Goal: Transaction & Acquisition: Book appointment/travel/reservation

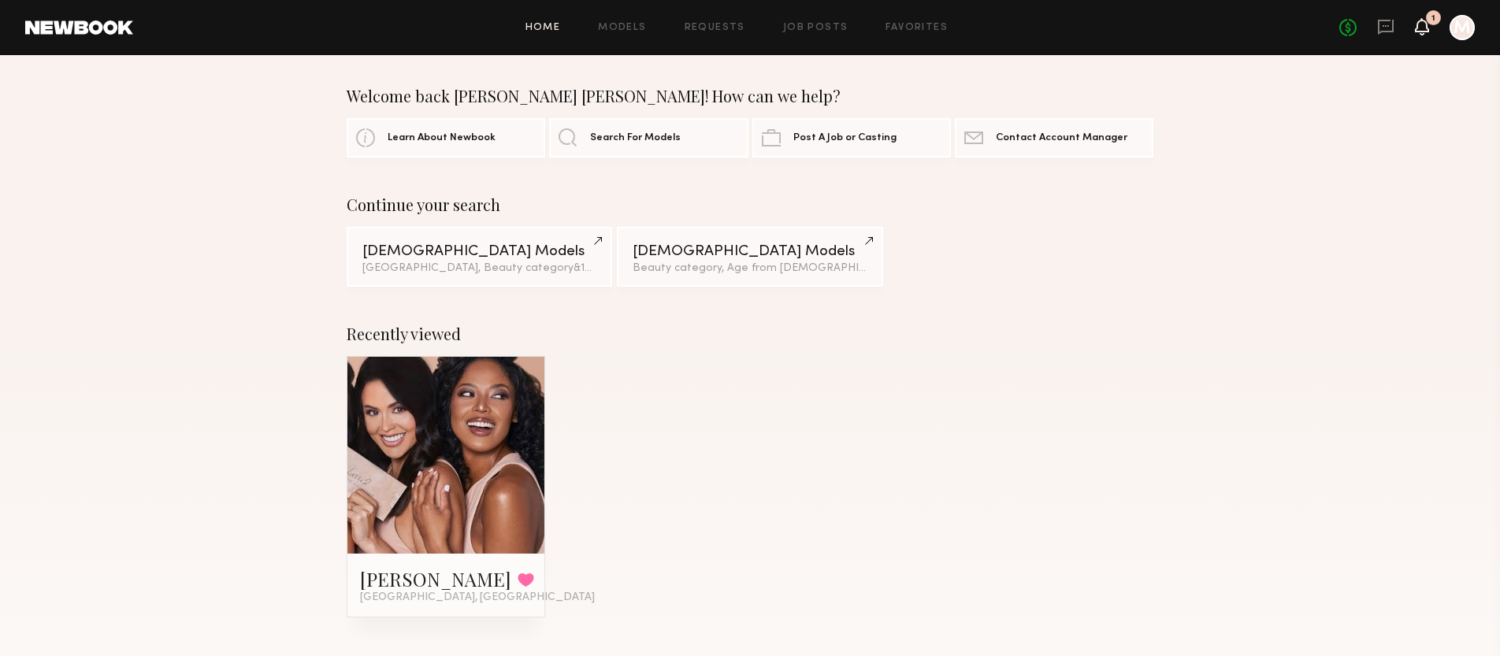
click at [1426, 27] on icon at bounding box center [1421, 25] width 13 height 11
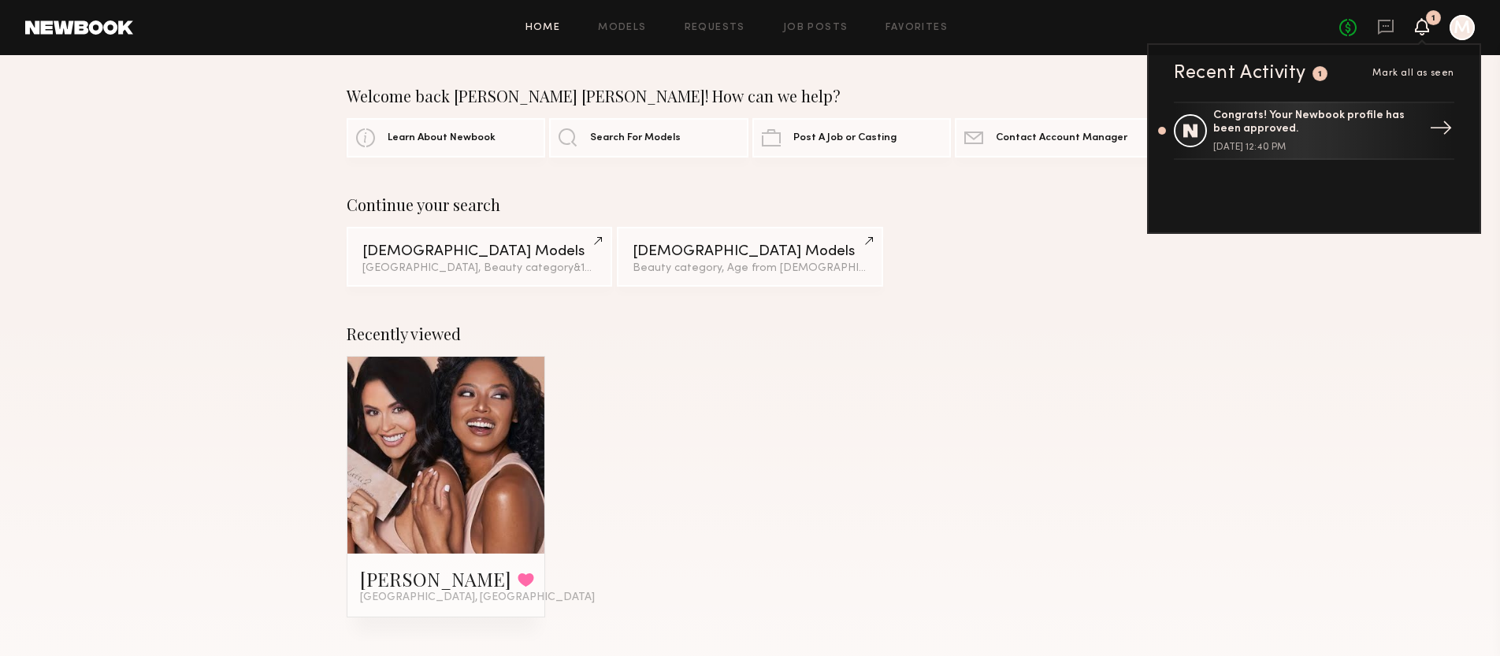
click at [1326, 146] on div "[DATE] 12:40 PM" at bounding box center [1315, 147] width 205 height 9
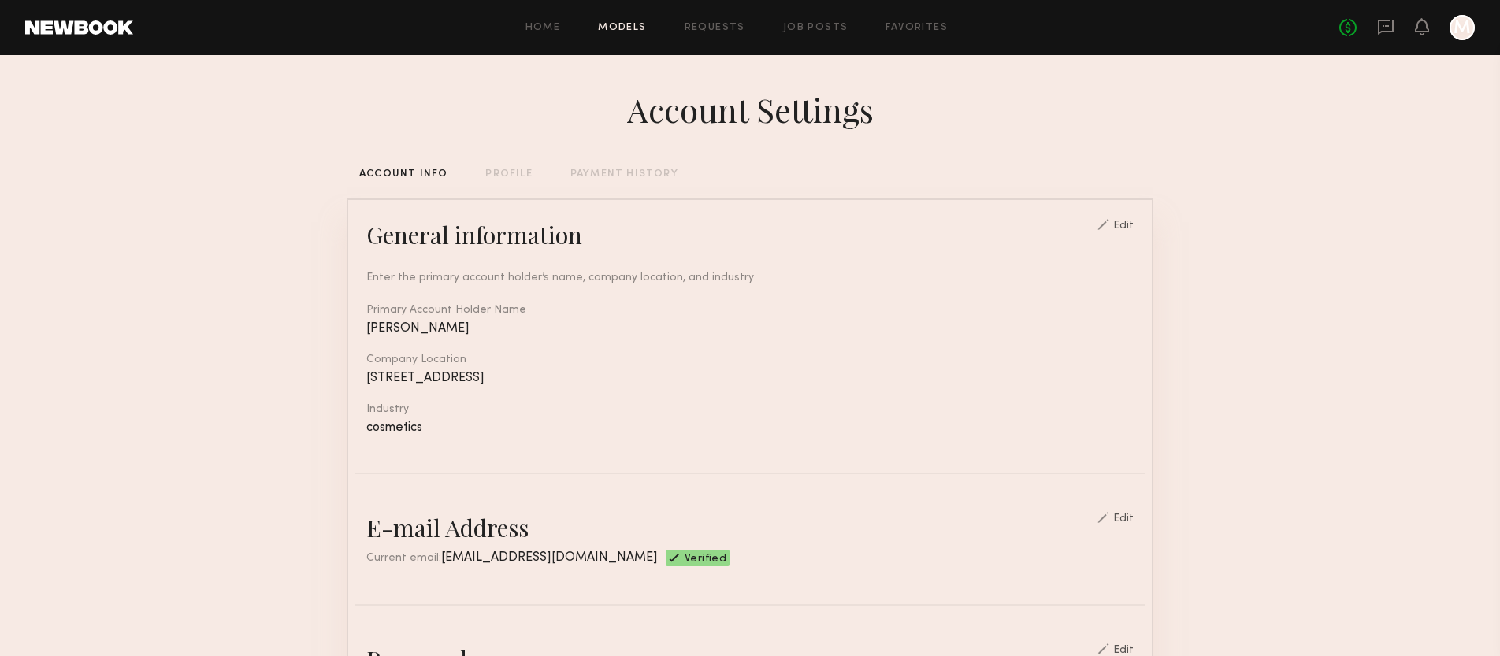
click at [603, 28] on link "Models" at bounding box center [622, 28] width 48 height 10
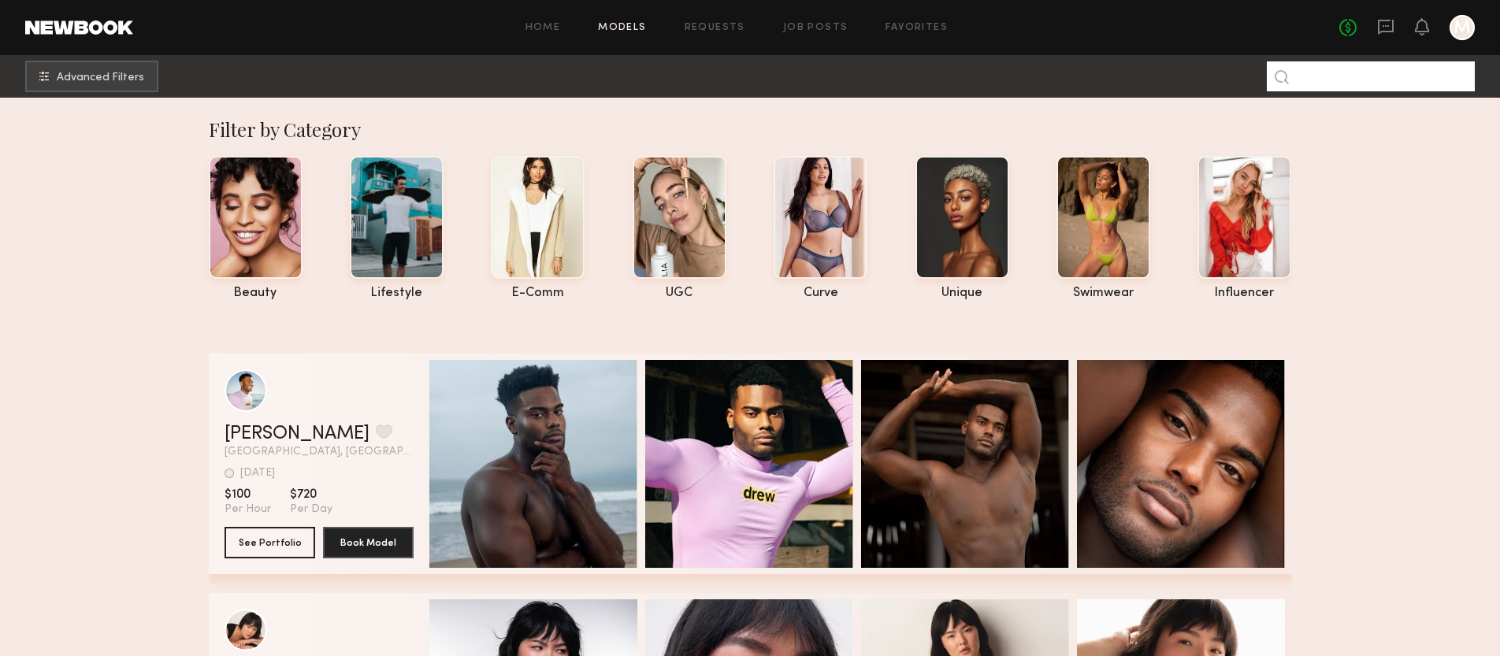
click at [1384, 72] on input at bounding box center [1371, 76] width 208 height 30
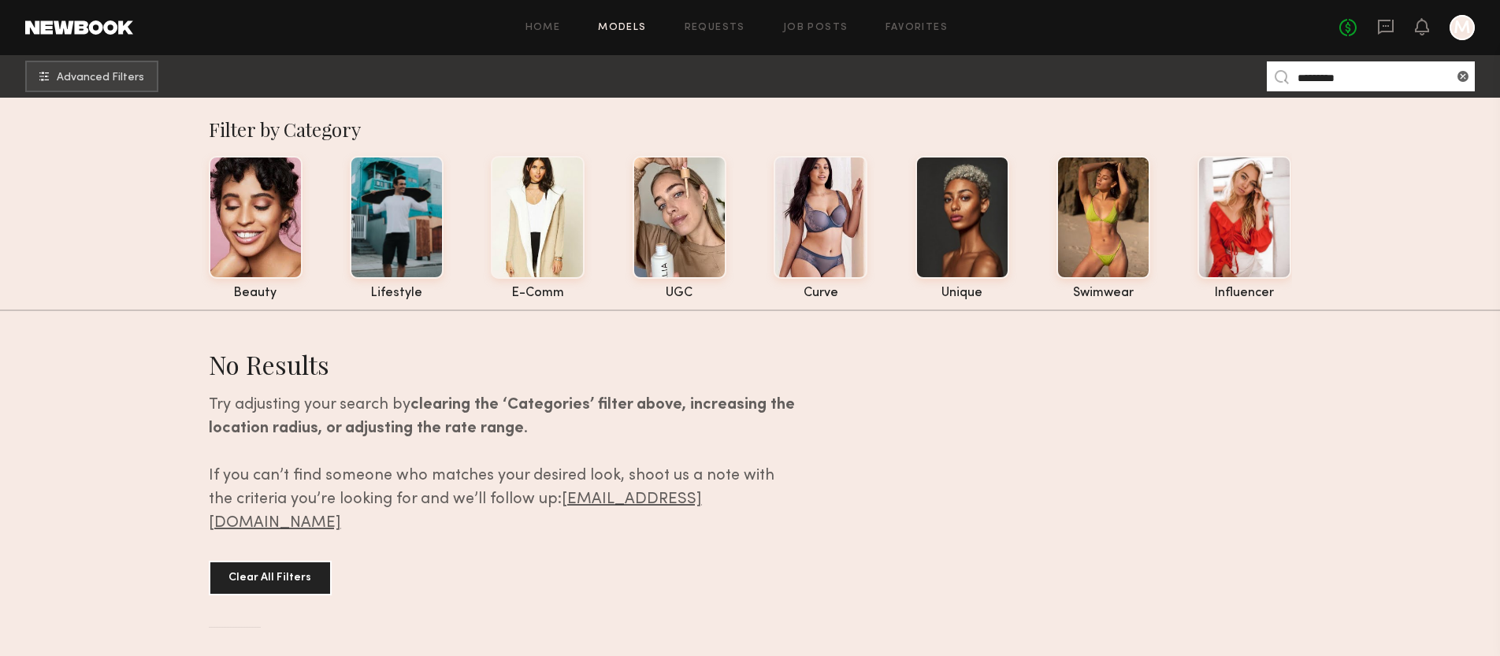
type input "*********"
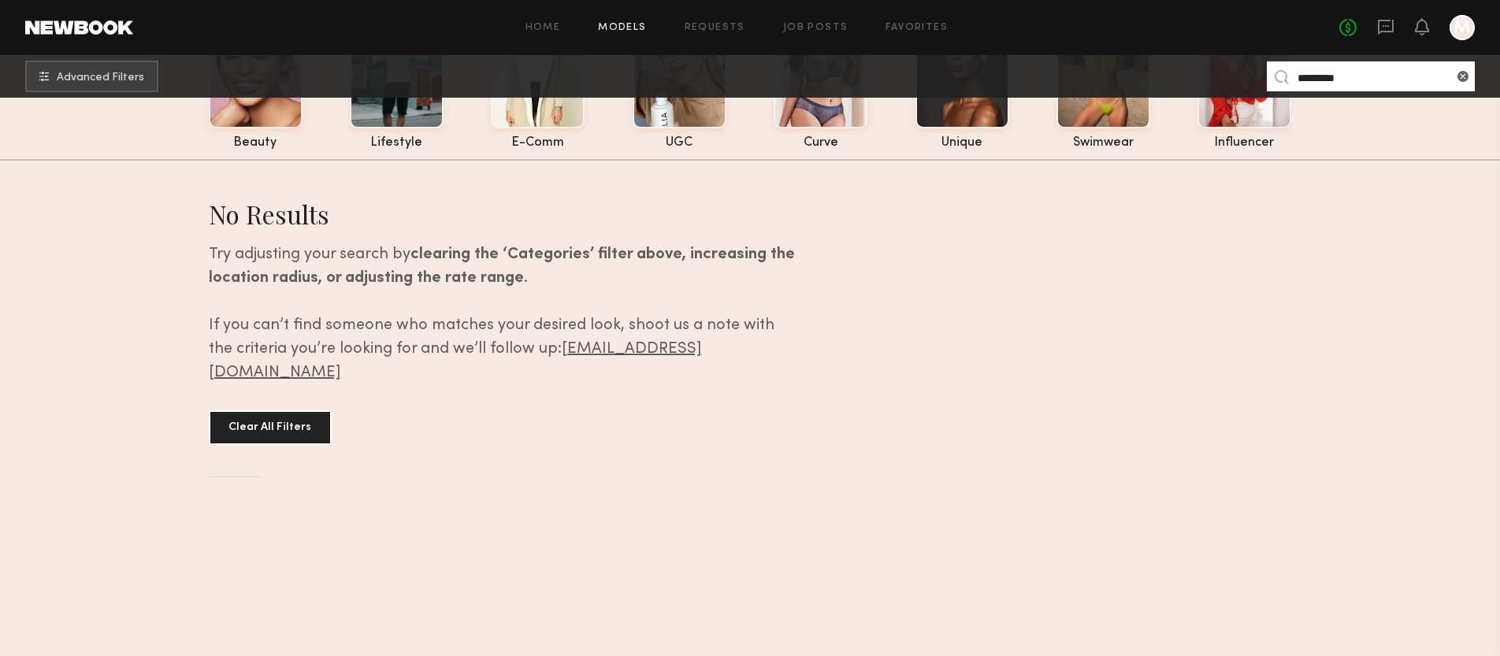
scroll to position [196, 0]
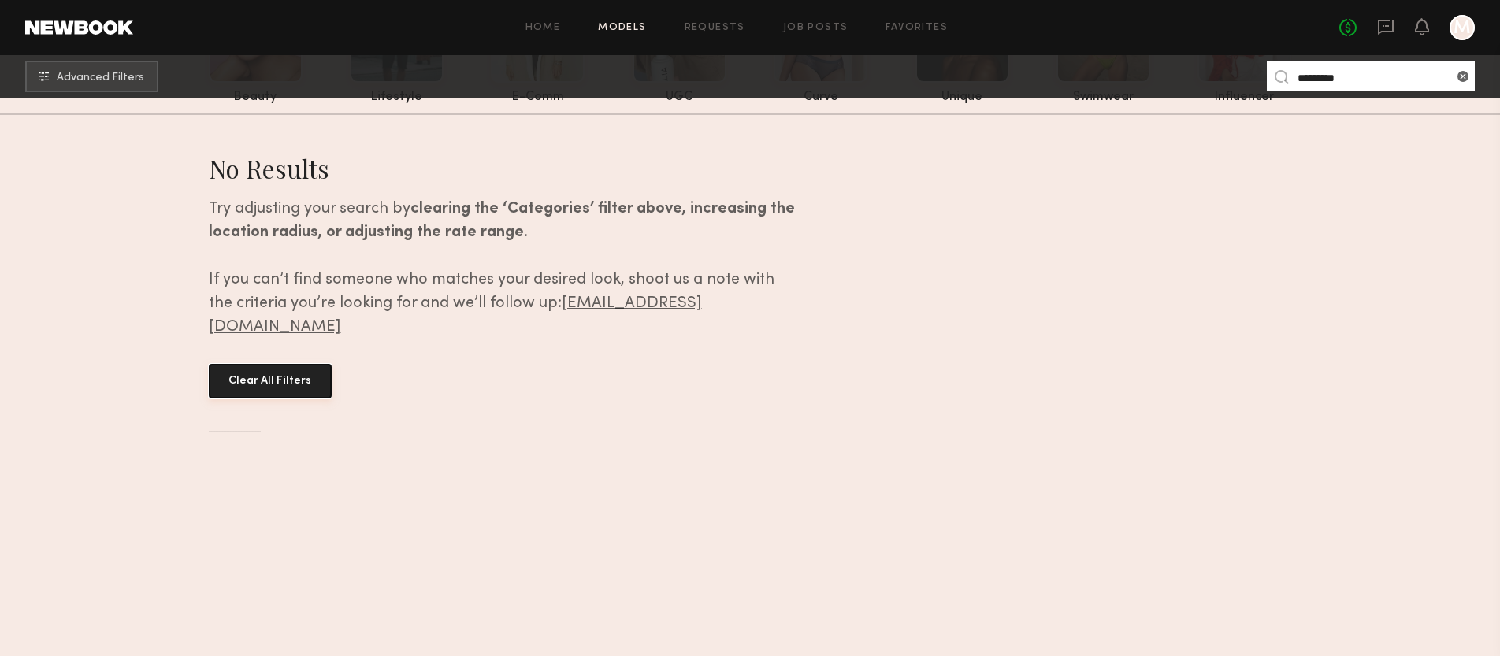
click at [265, 364] on button "Clear All Filters" at bounding box center [270, 381] width 123 height 35
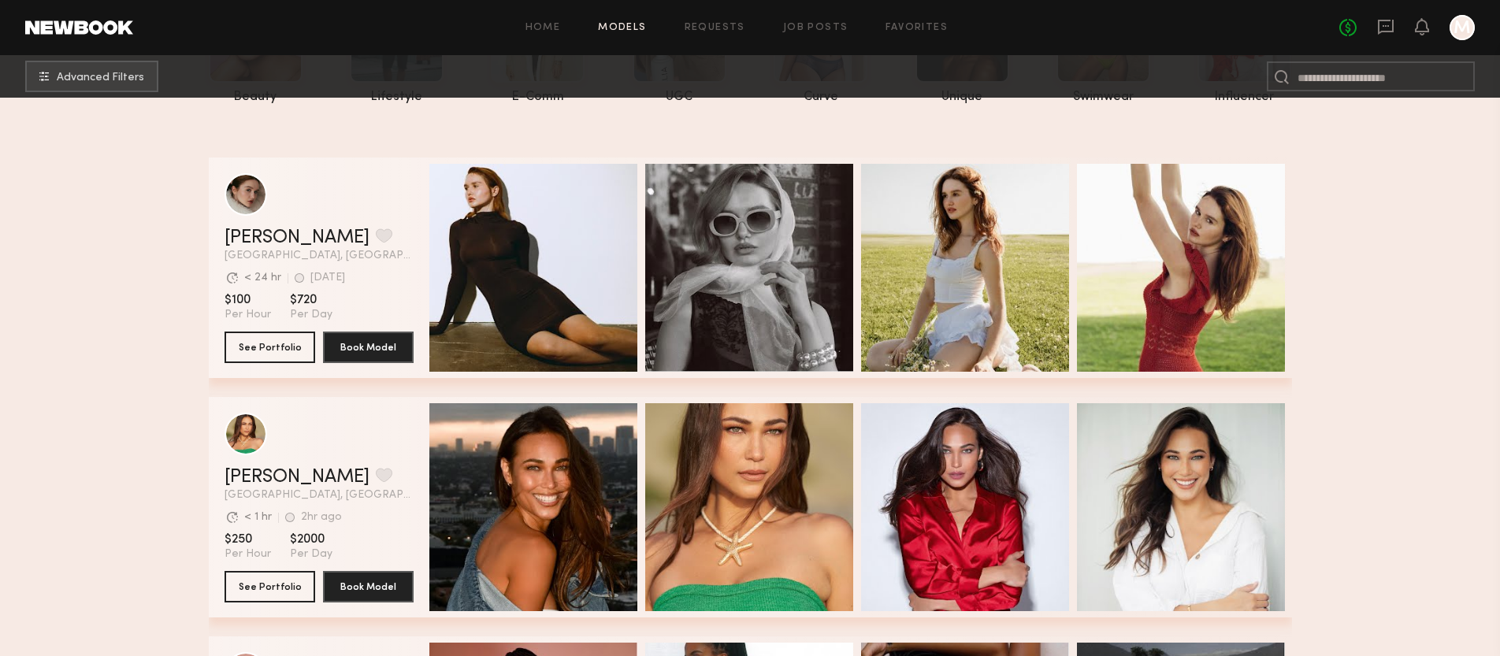
scroll to position [0, 0]
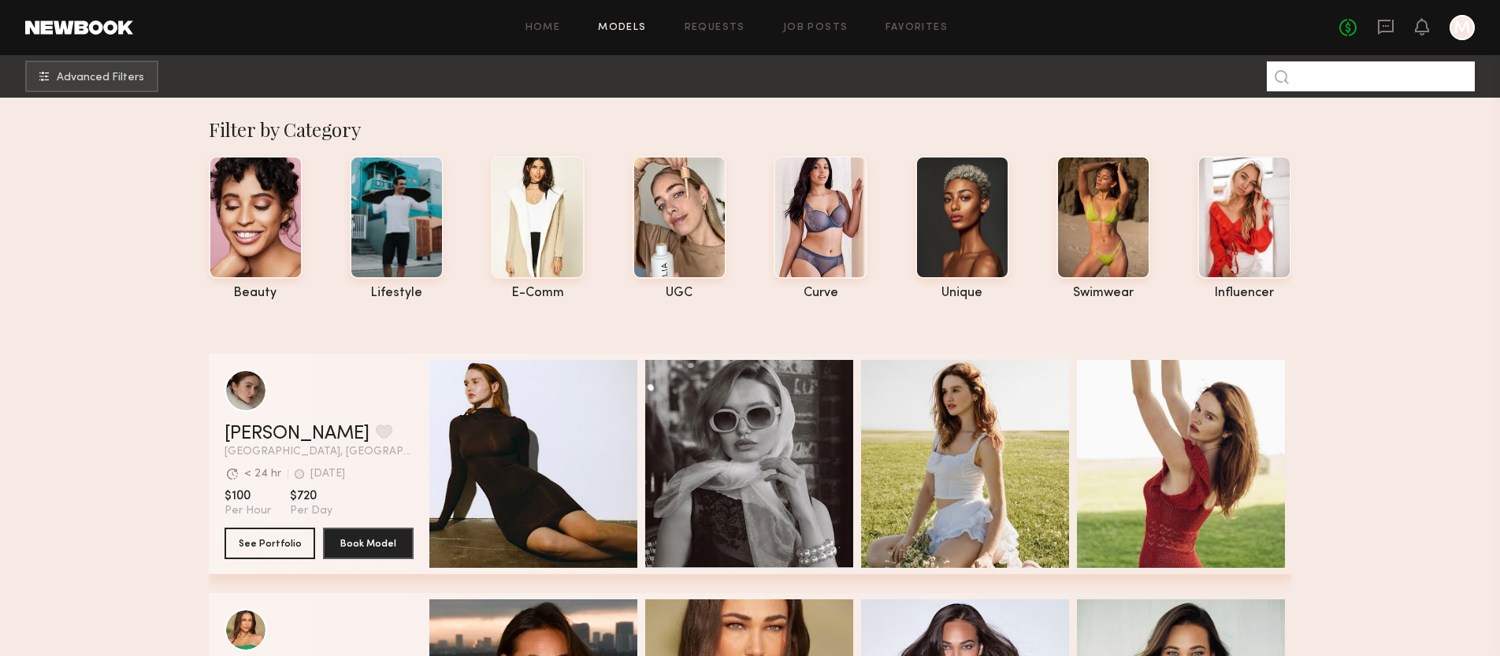
click at [1381, 74] on input at bounding box center [1371, 76] width 208 height 30
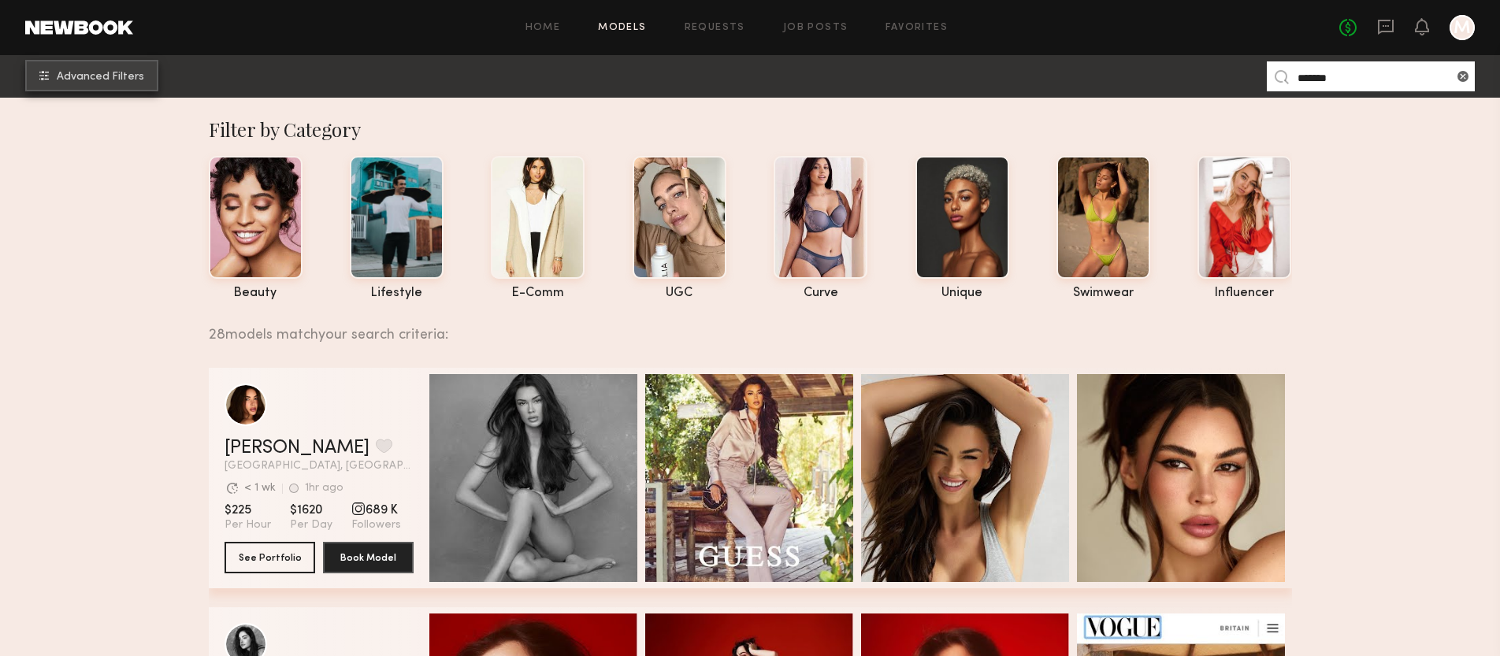
type input "*******"
click at [102, 69] on button "Advanced Filters" at bounding box center [91, 76] width 133 height 32
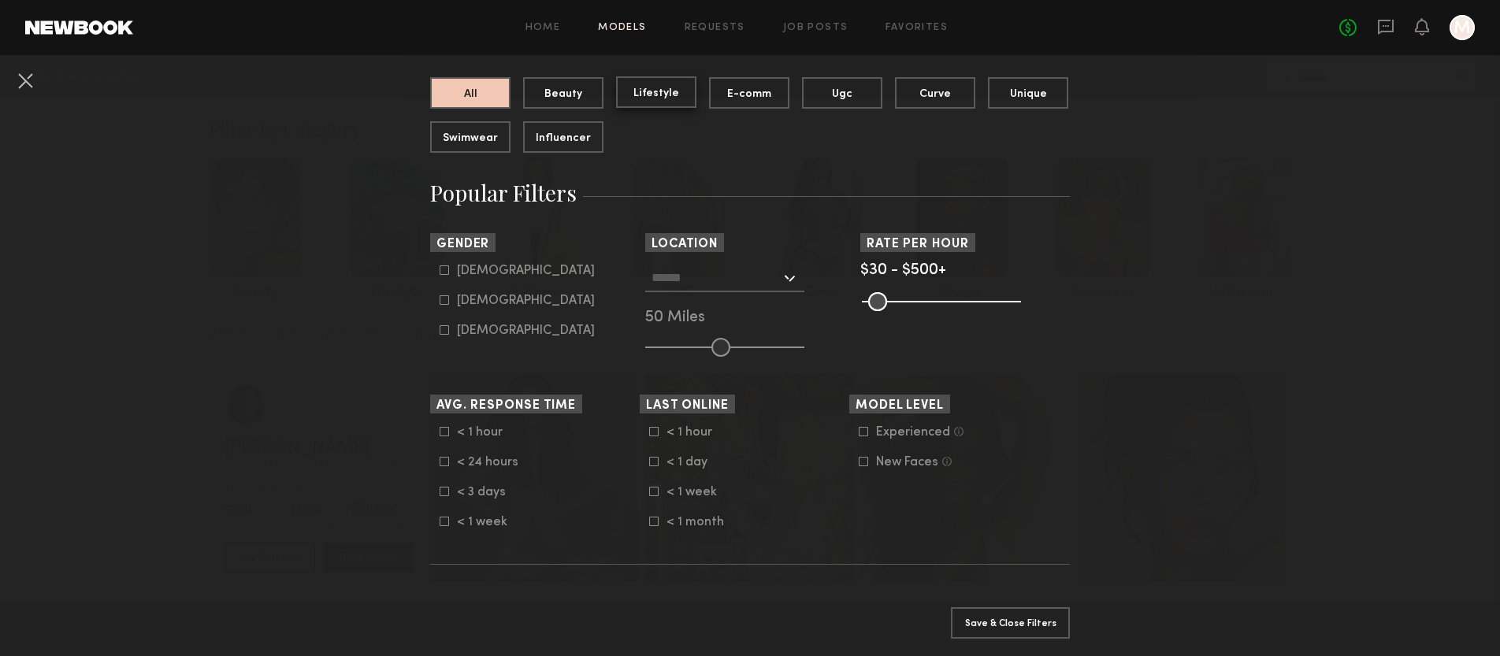
scroll to position [179, 0]
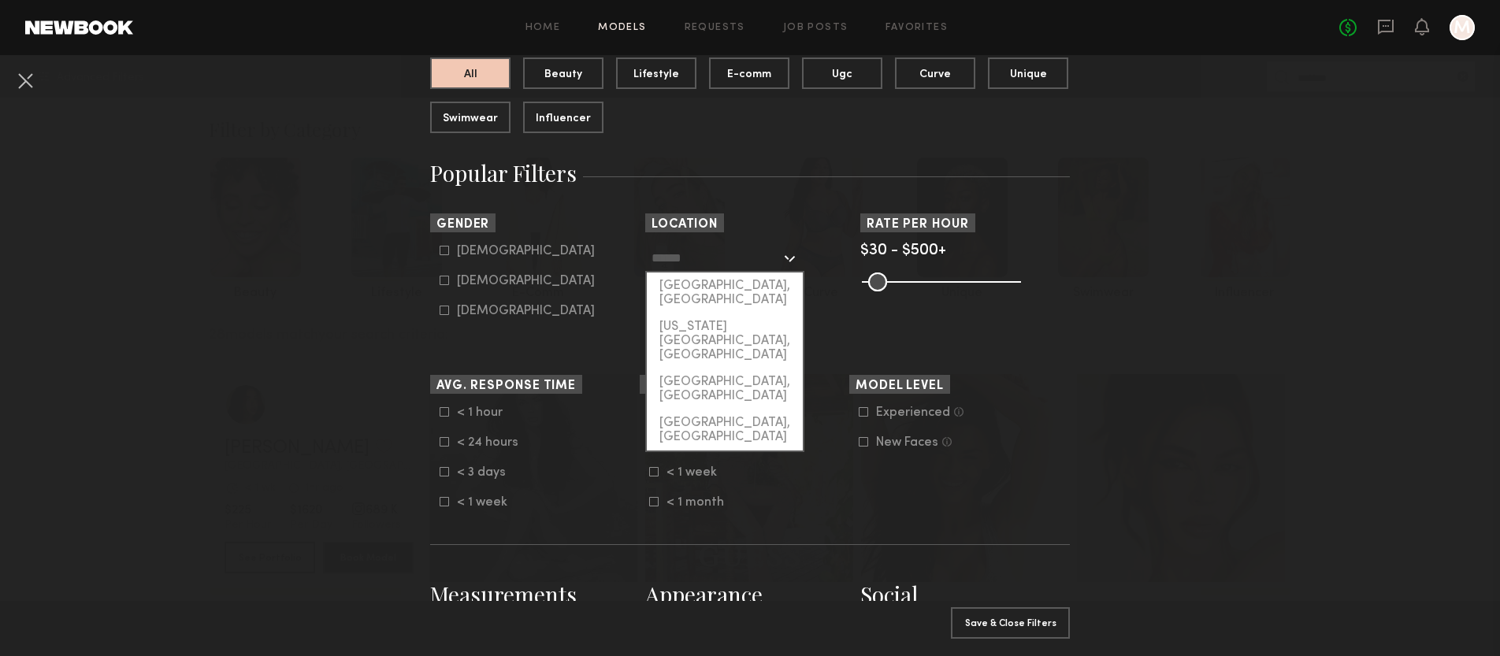
click at [728, 252] on input "text" at bounding box center [715, 257] width 129 height 27
click at [725, 281] on div "[GEOGRAPHIC_DATA], [GEOGRAPHIC_DATA]" at bounding box center [725, 293] width 156 height 41
type input "**********"
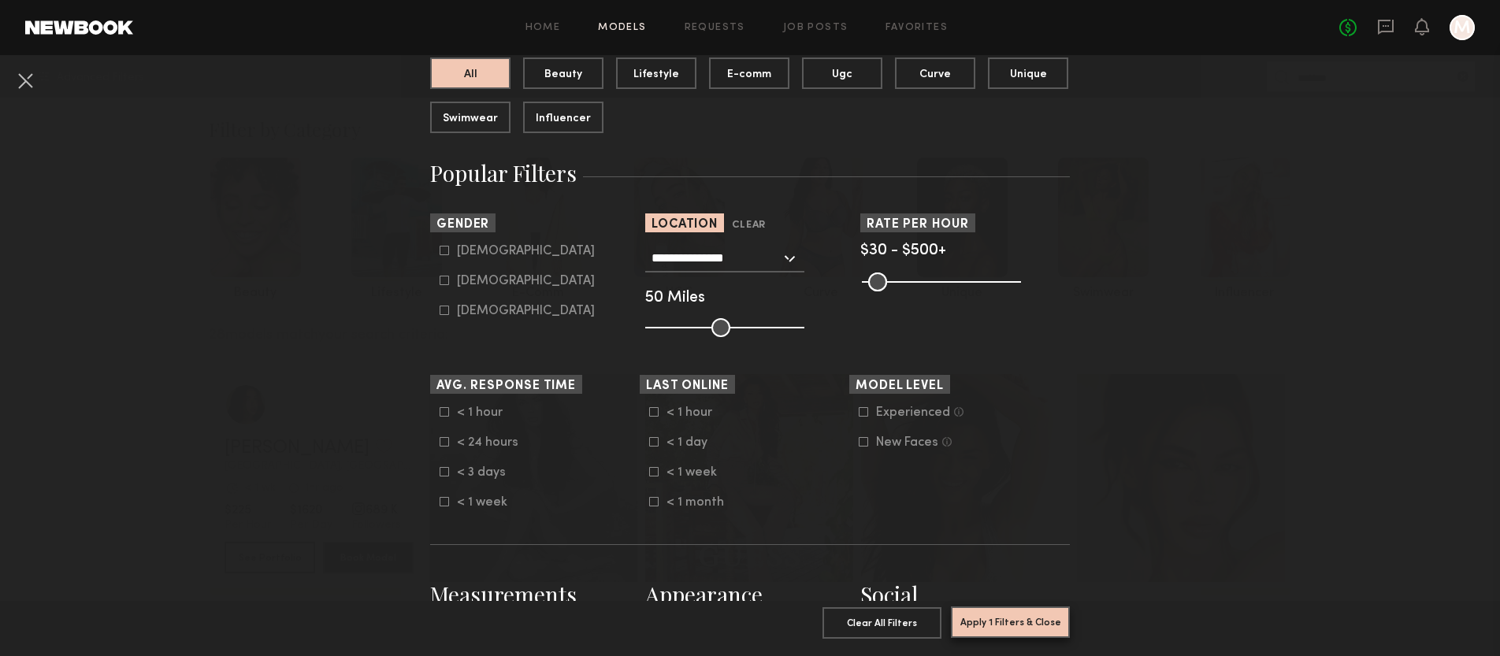
click at [1028, 627] on button "Apply 1 Filters & Close" at bounding box center [1010, 622] width 119 height 32
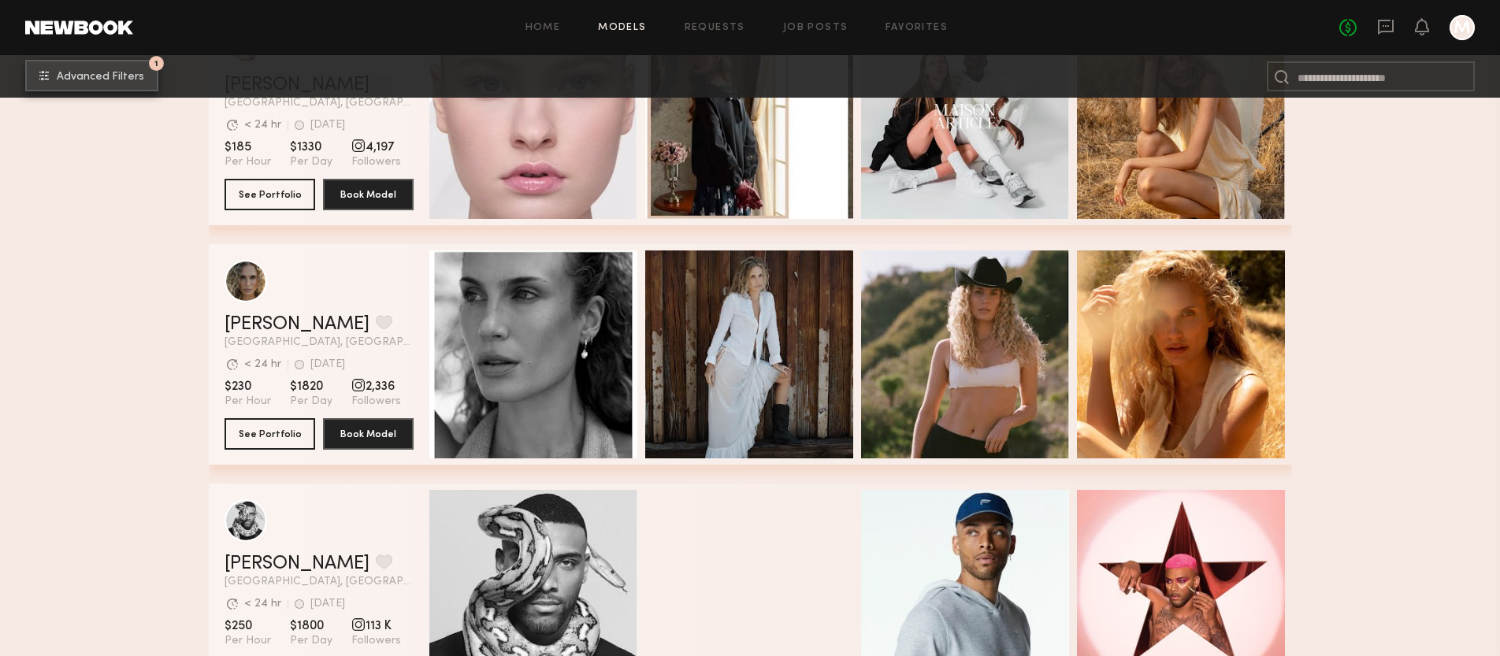
scroll to position [1189, 0]
